Goal: Information Seeking & Learning: Learn about a topic

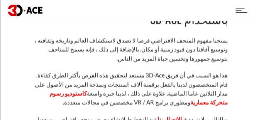
scroll to position [2248, 0]
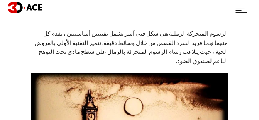
scroll to position [5245, 0]
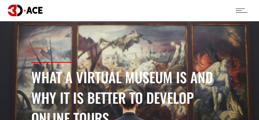
scroll to position [2248, 0]
